Goal: Information Seeking & Learning: Learn about a topic

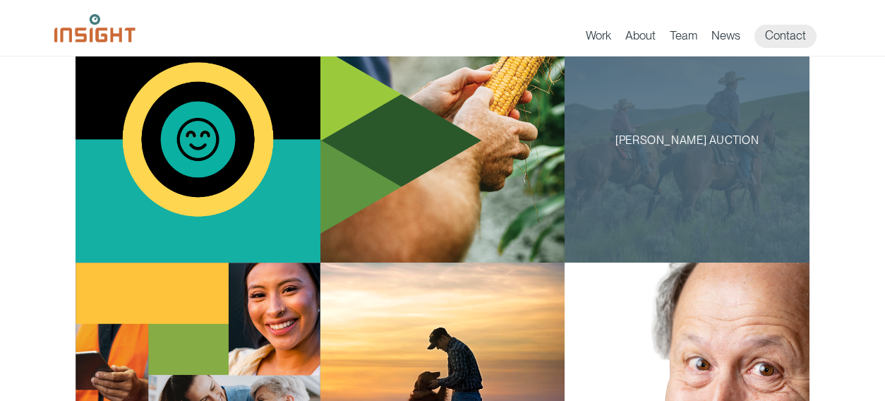
scroll to position [902, 0]
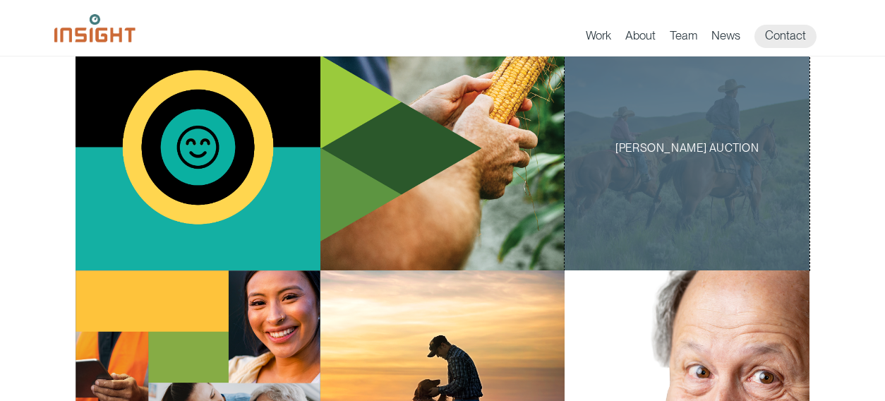
click at [715, 188] on div "[PERSON_NAME] Auction" at bounding box center [687, 148] width 245 height 245
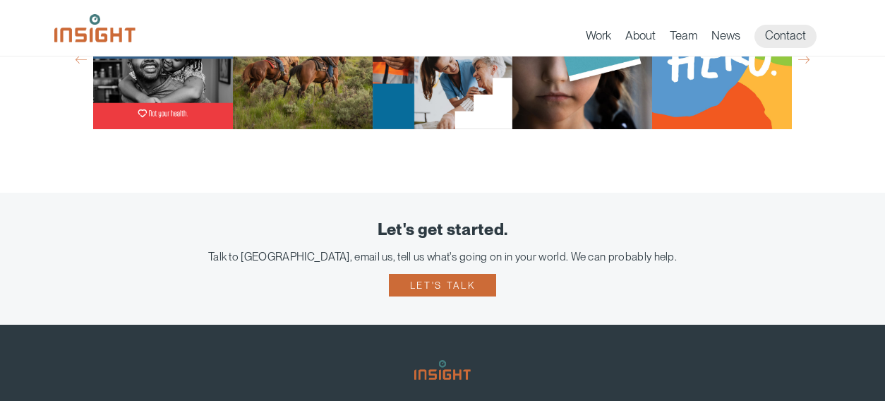
scroll to position [4990, 0]
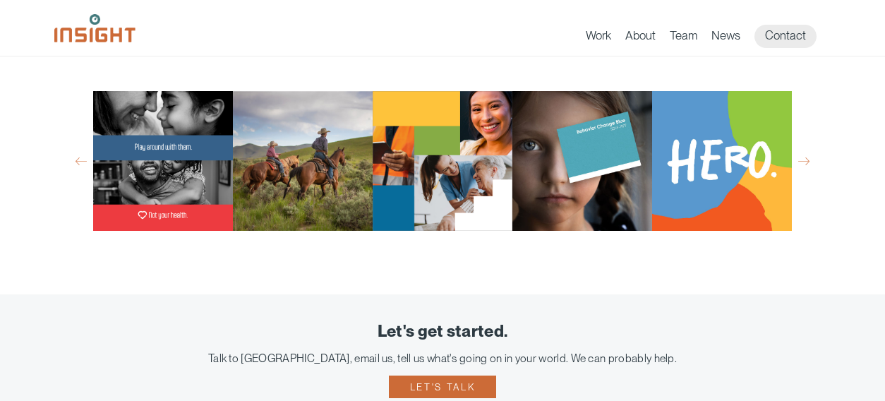
click at [808, 167] on button "Next" at bounding box center [804, 161] width 11 height 13
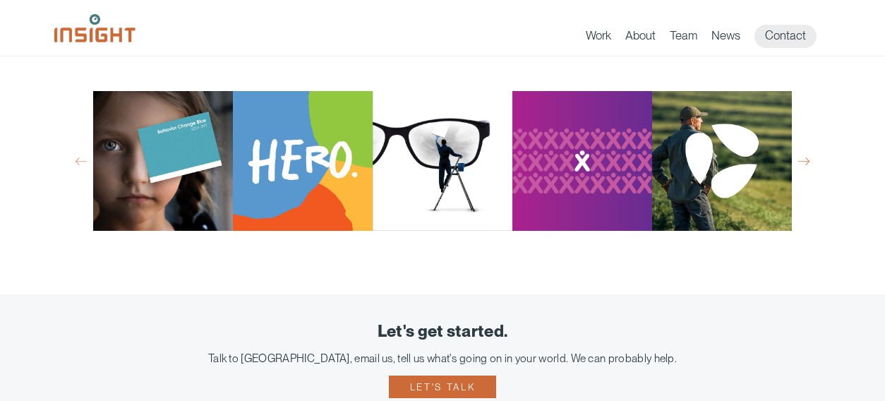
click at [809, 167] on button "Next" at bounding box center [804, 161] width 11 height 13
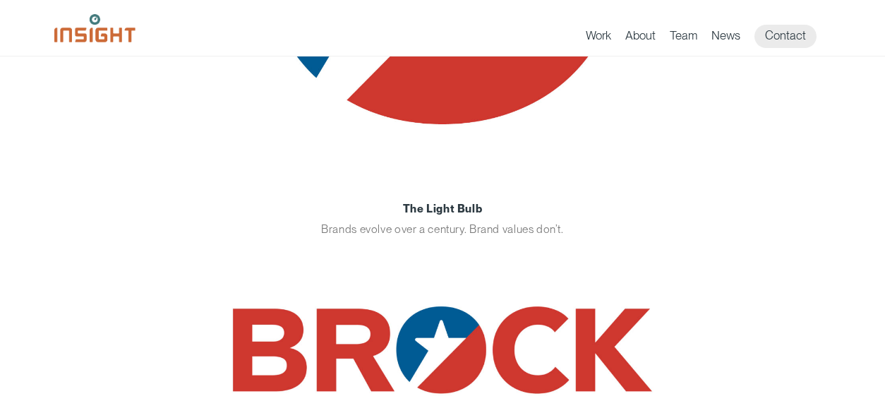
scroll to position [0, 0]
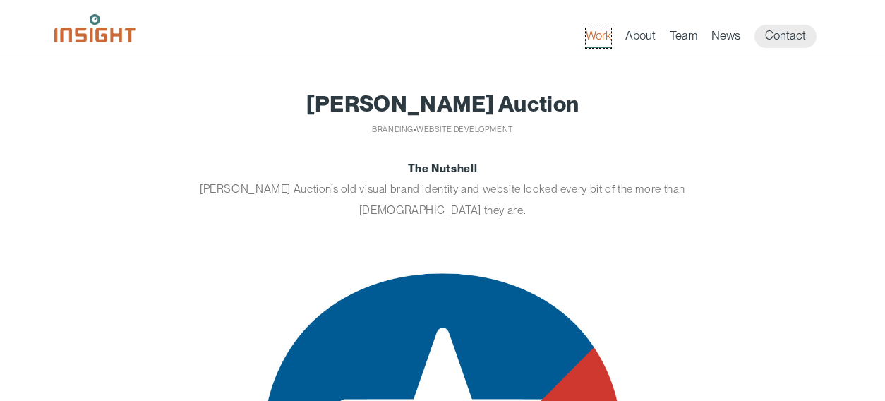
click at [609, 35] on link "Work" at bounding box center [598, 38] width 25 height 20
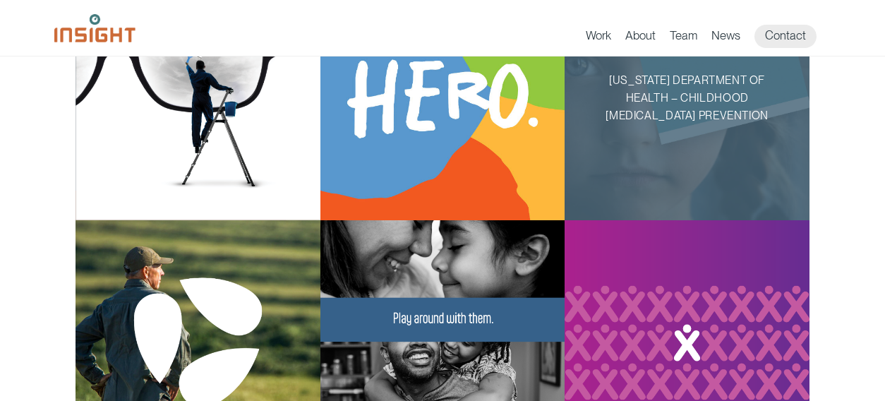
scroll to position [300, 0]
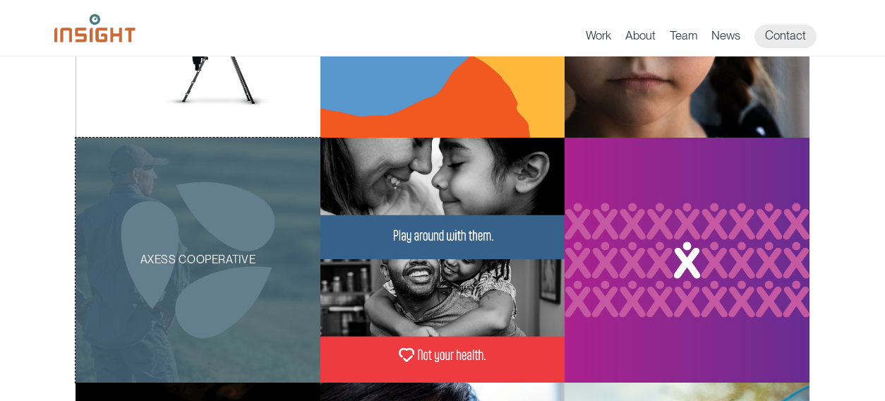
click at [286, 213] on div "AXESS Cooperative" at bounding box center [198, 260] width 245 height 245
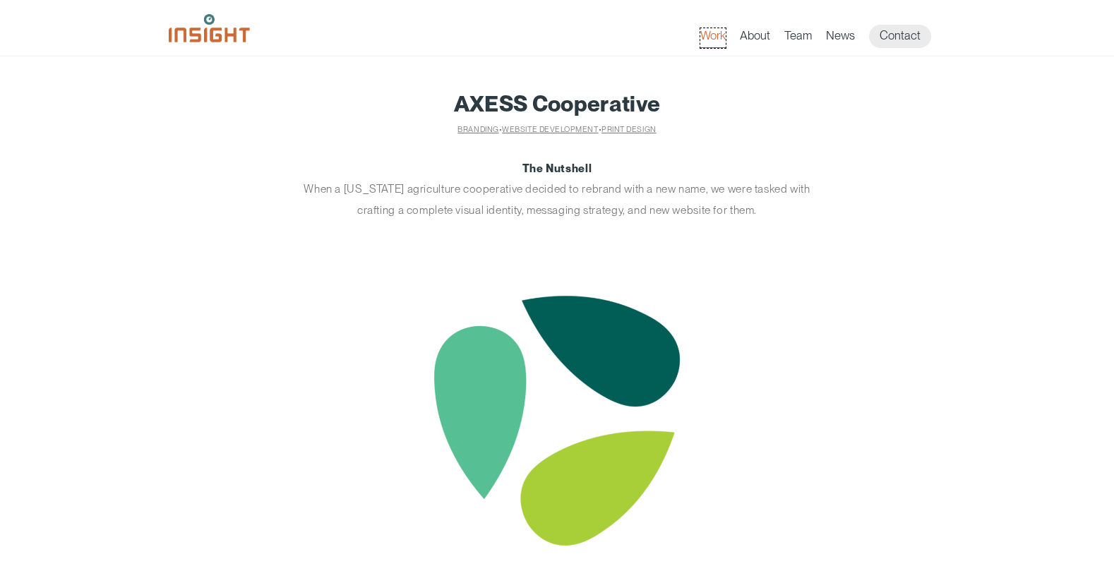
click at [705, 39] on link "Work" at bounding box center [712, 38] width 25 height 20
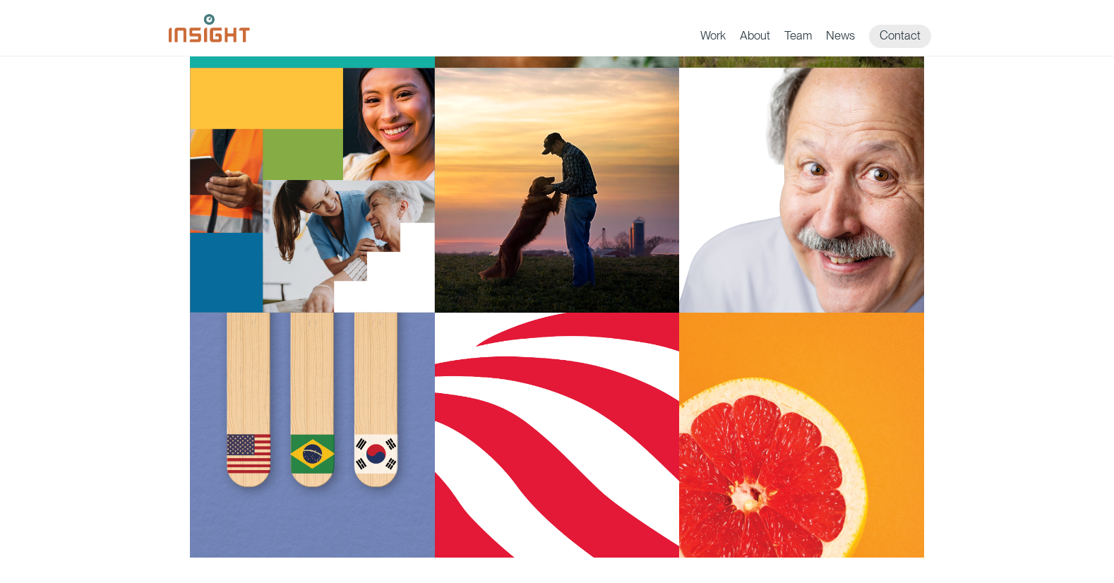
scroll to position [890, 0]
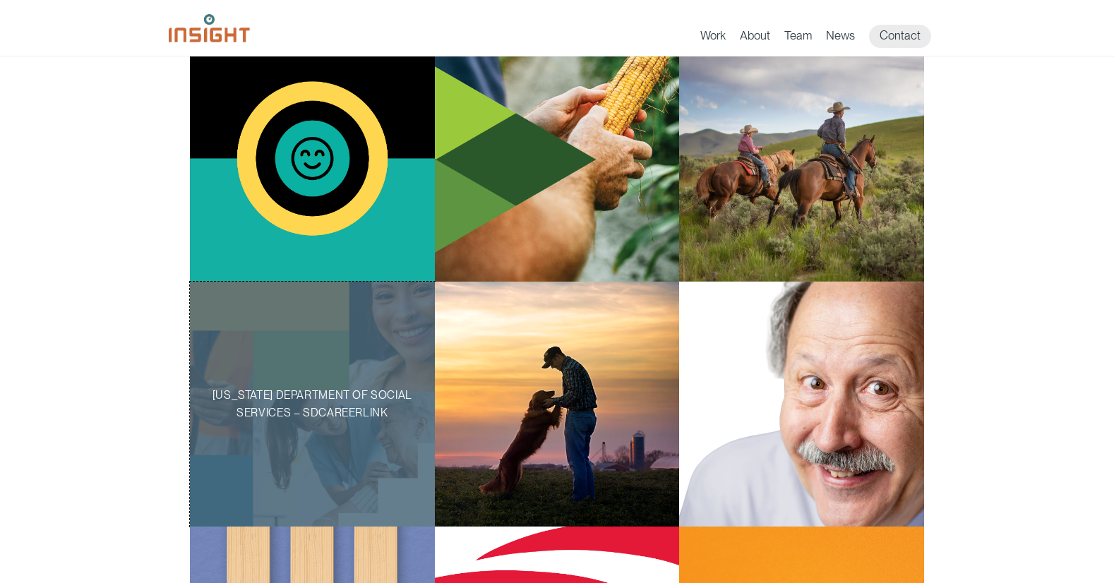
click at [252, 382] on div "[US_STATE] Department of Social Services – SDCareerLink" at bounding box center [312, 404] width 245 height 245
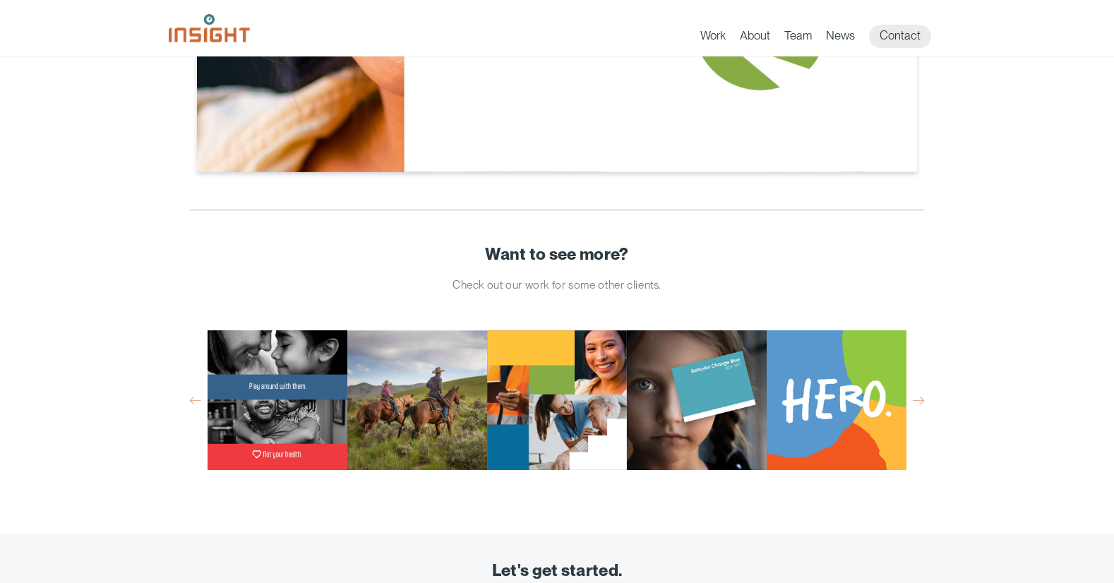
scroll to position [4101, 0]
